Goal: Information Seeking & Learning: Learn about a topic

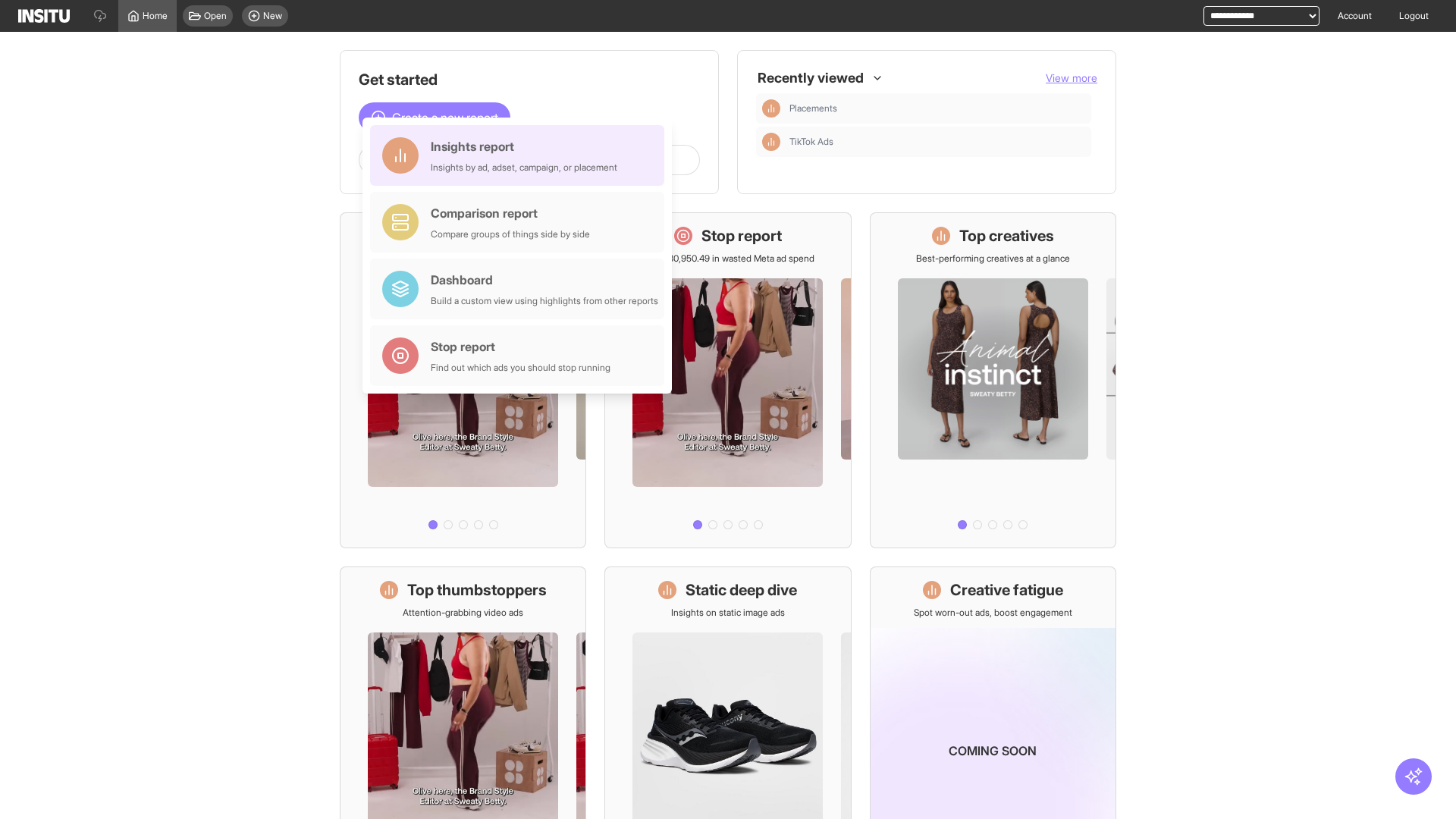
click at [521, 155] on div "Insights report Insights by ad, adset, campaign, or placement" at bounding box center [524, 156] width 187 height 37
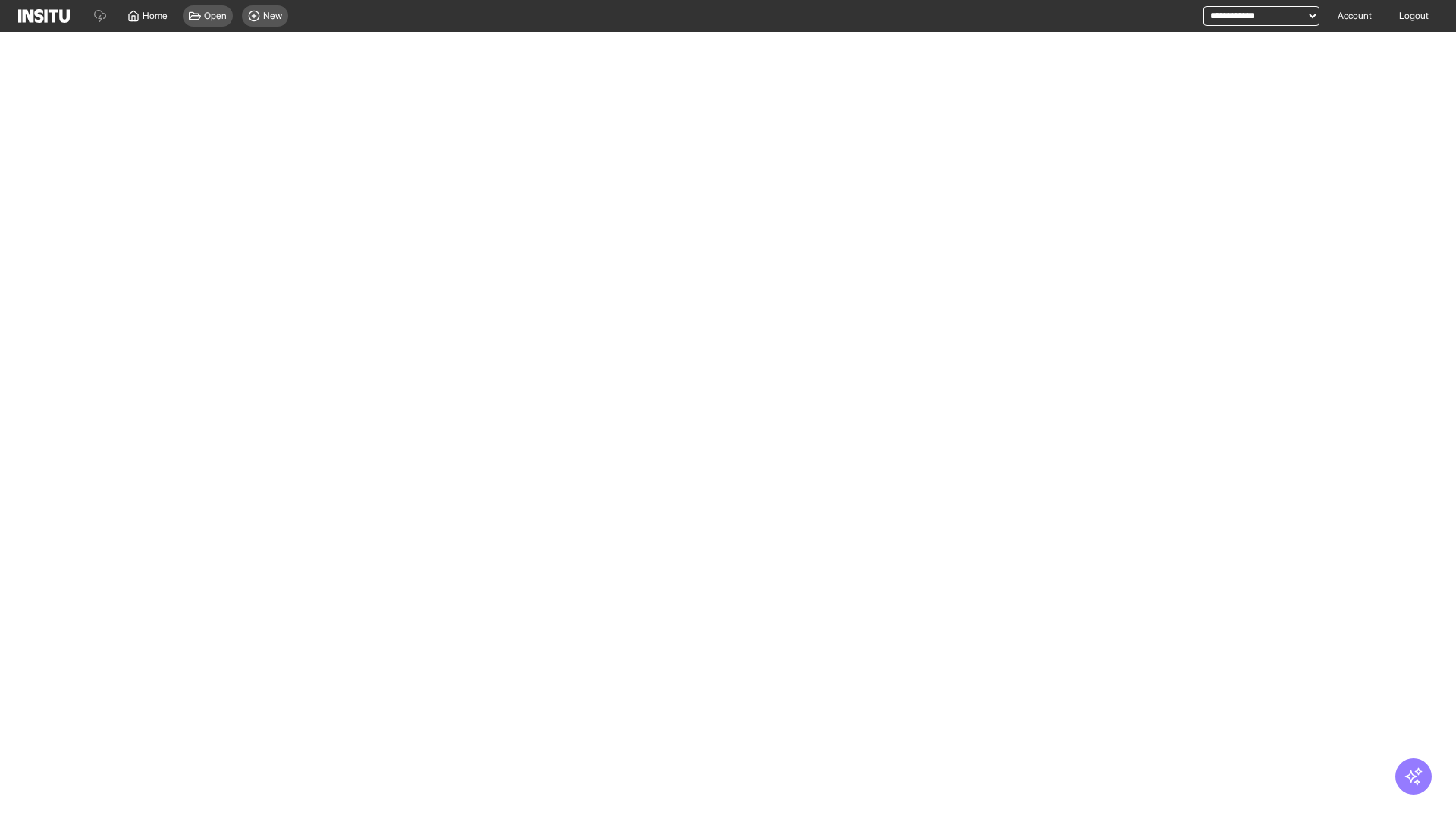
select select "**"
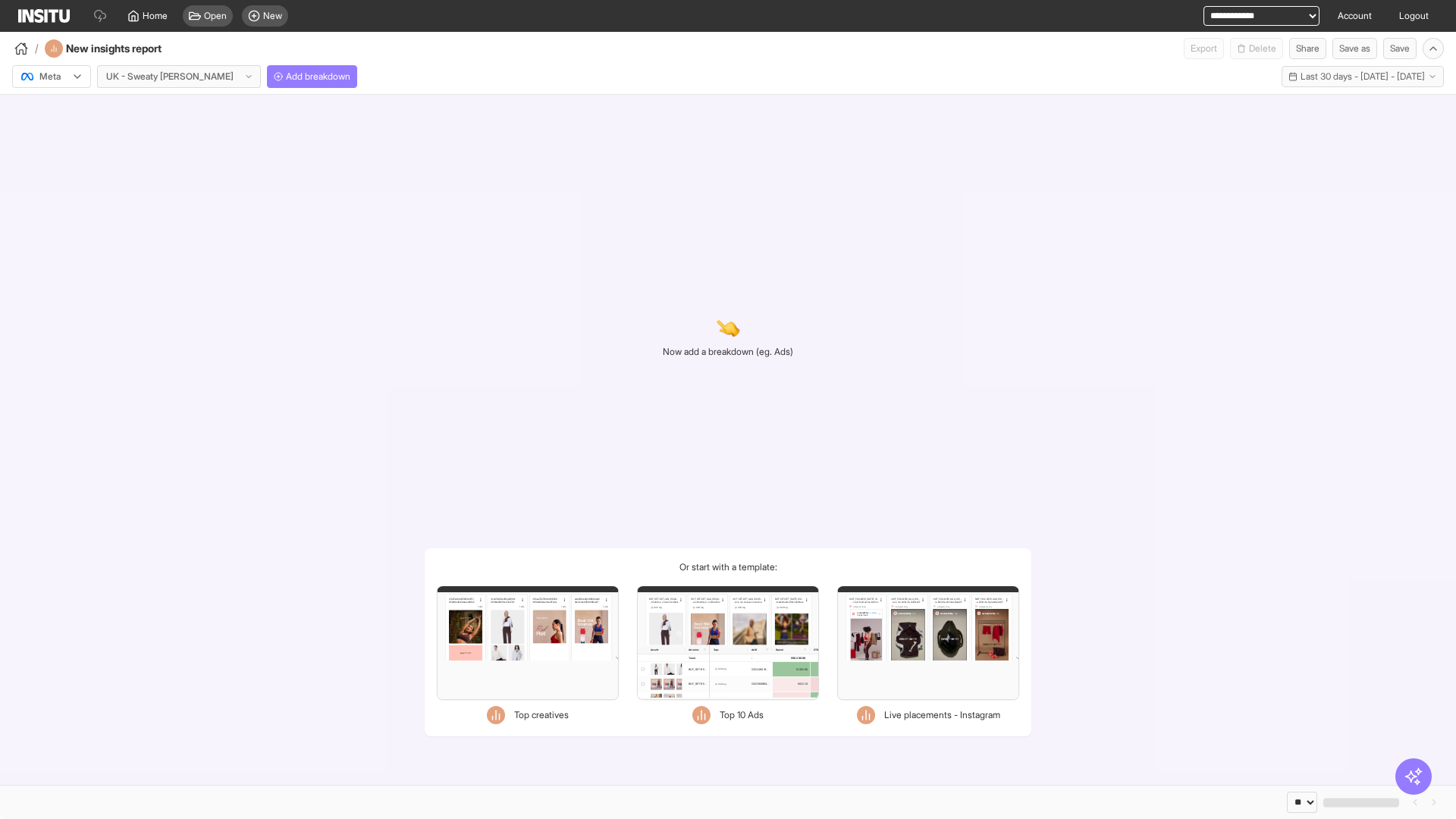
click at [52, 76] on div at bounding box center [41, 76] width 42 height 15
